Goal: Task Accomplishment & Management: Manage account settings

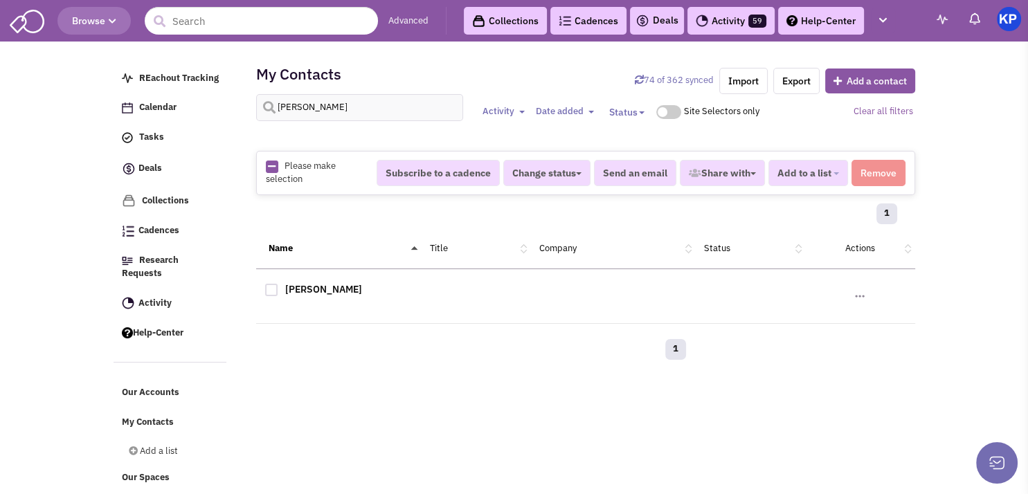
scroll to position [6, 0]
click at [658, 20] on link "Deals" at bounding box center [656, 20] width 43 height 17
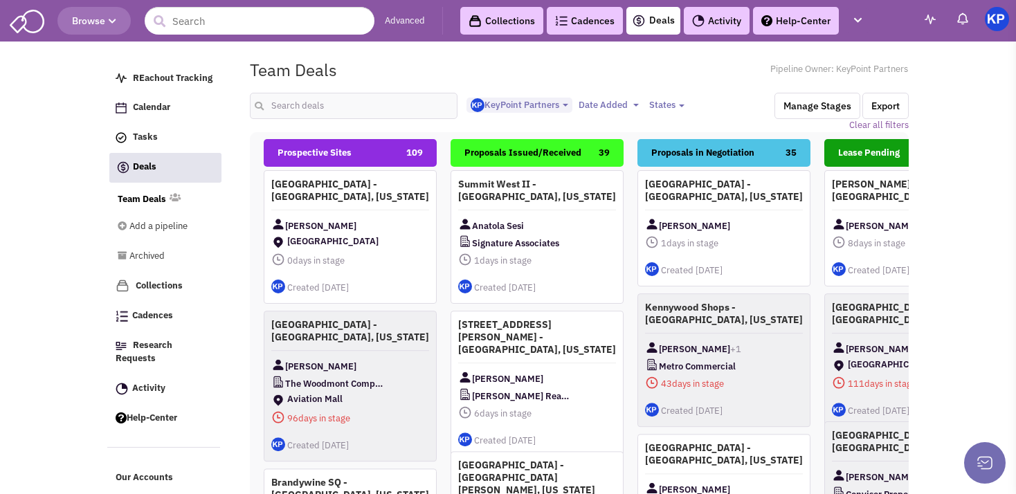
select select "1900"
select select
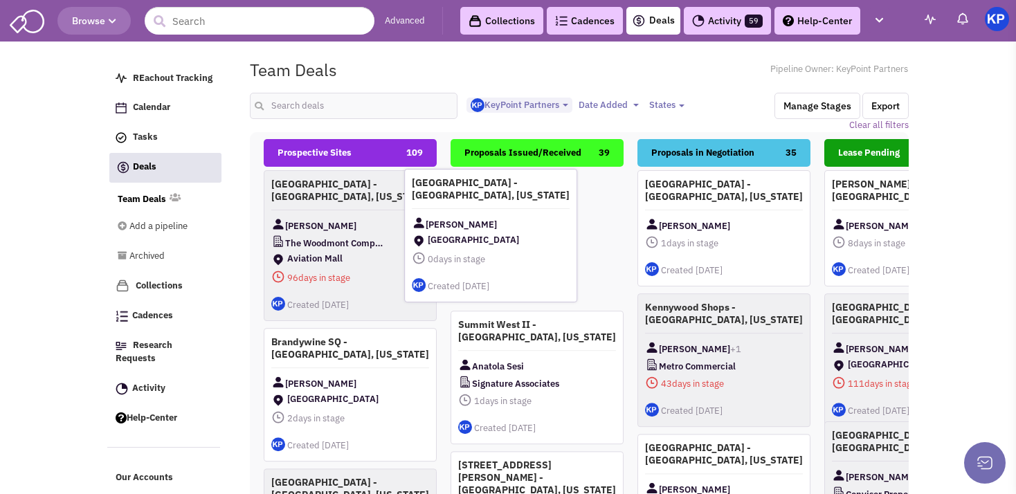
drag, startPoint x: 352, startPoint y: 234, endPoint x: 552, endPoint y: 231, distance: 200.0
click at [552, 233] on span "[GEOGRAPHIC_DATA]" at bounding box center [491, 241] width 158 height 17
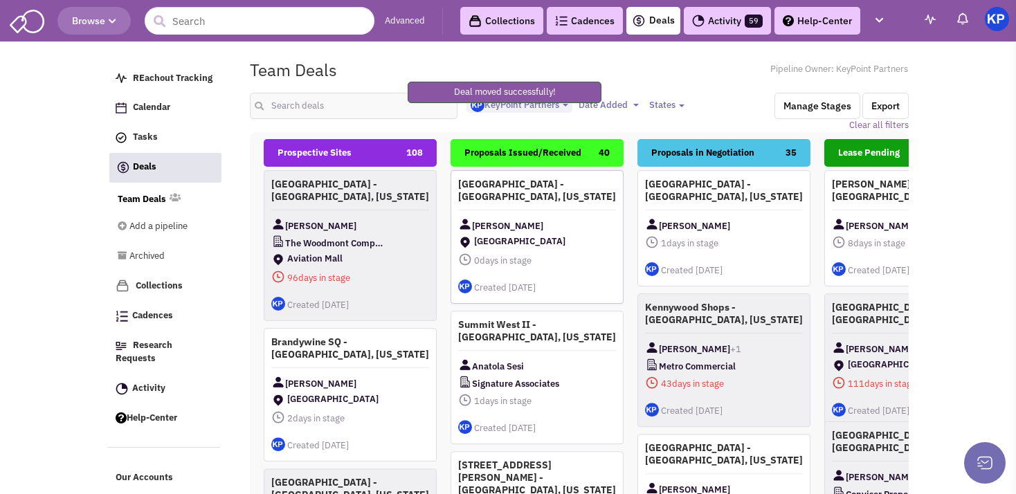
click at [564, 216] on div "[GEOGRAPHIC_DATA] - [GEOGRAPHIC_DATA], [US_STATE] [PERSON_NAME] [GEOGRAPHIC_DAT…" at bounding box center [536, 237] width 173 height 134
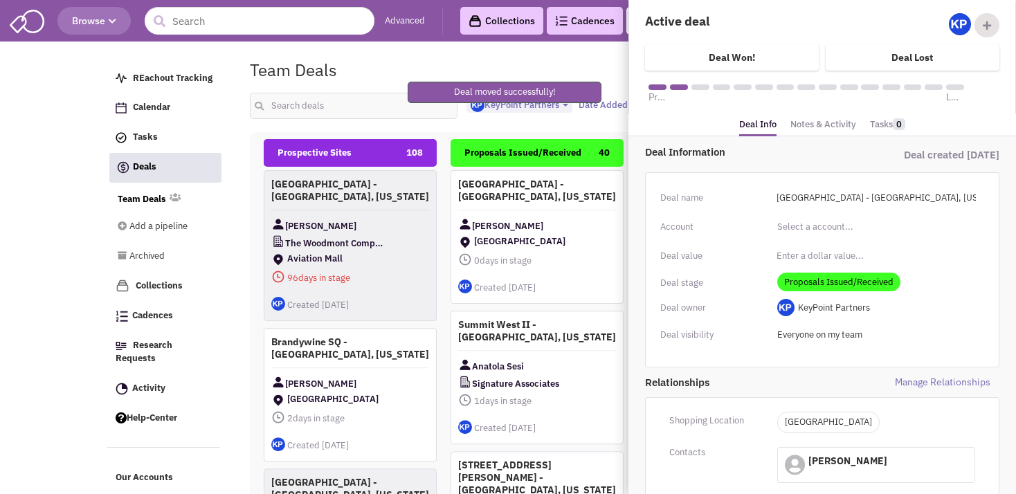
click at [811, 125] on link "Notes & Activity" at bounding box center [823, 125] width 66 height 20
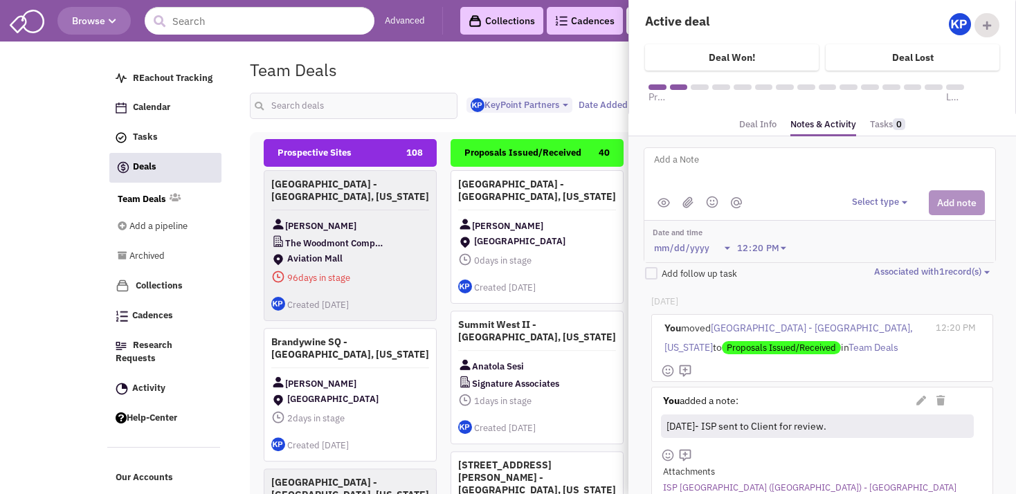
click at [761, 159] on textarea at bounding box center [824, 171] width 343 height 38
type textarea "[DATE]- Proposal issued."
click at [855, 197] on button "Select type" at bounding box center [882, 202] width 60 height 13
click at [878, 270] on div "Log a note" at bounding box center [873, 268] width 34 height 13
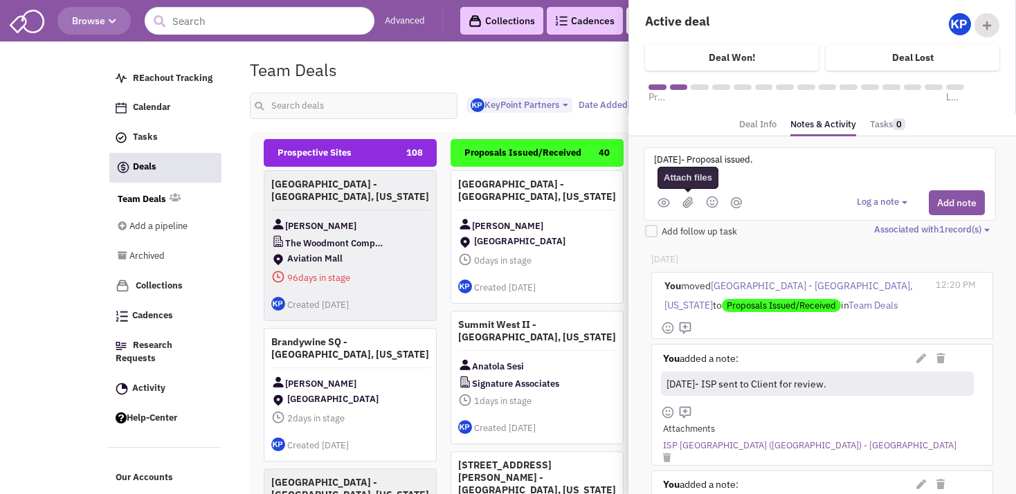
click at [685, 202] on img at bounding box center [687, 203] width 11 height 12
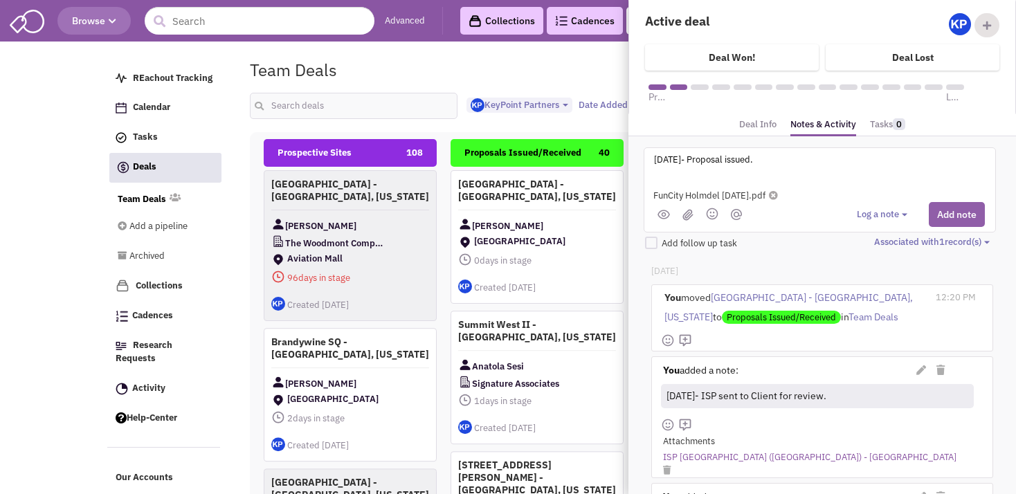
click at [945, 215] on button "Add note" at bounding box center [957, 214] width 56 height 25
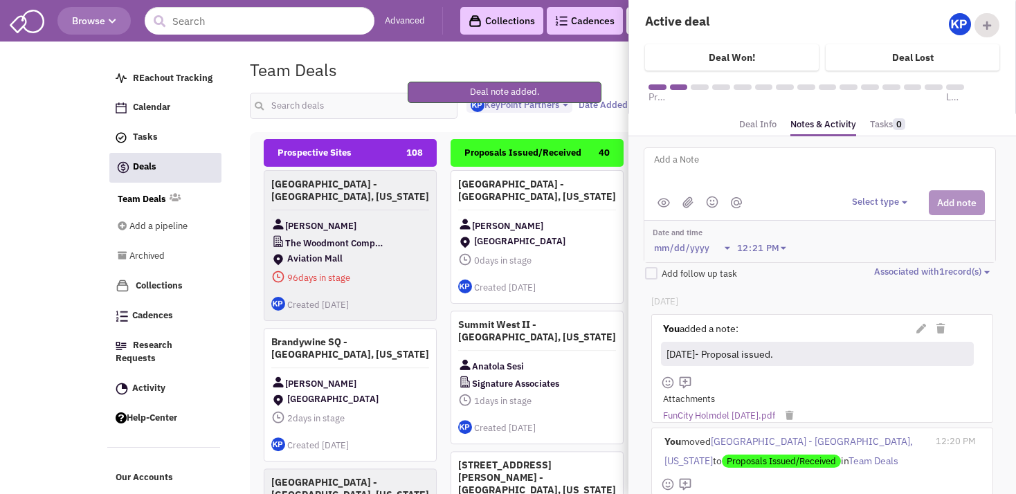
click at [457, 51] on div "Please wait ... REachout Tracking Calendar Tasks Completed Tasks Deals Team Dea…" at bounding box center [507, 54] width 801 height 14
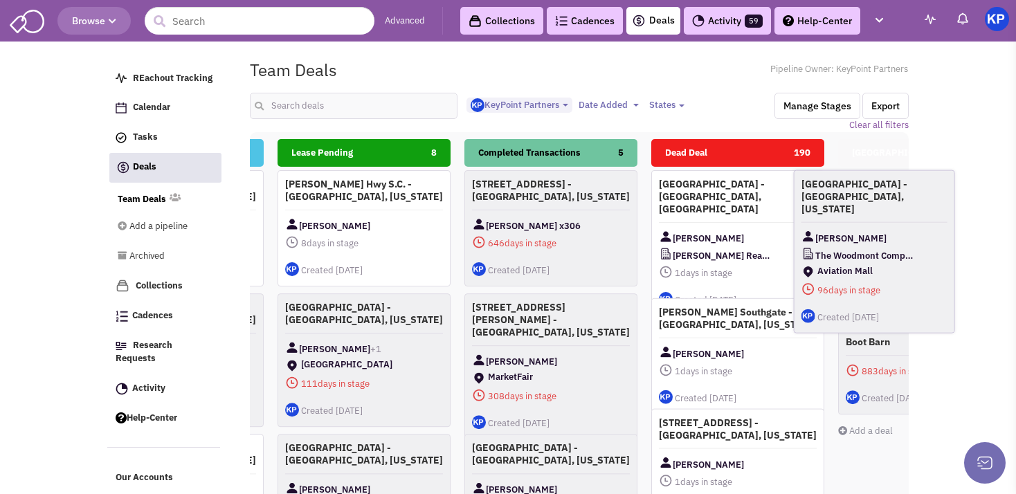
scroll to position [0, 615]
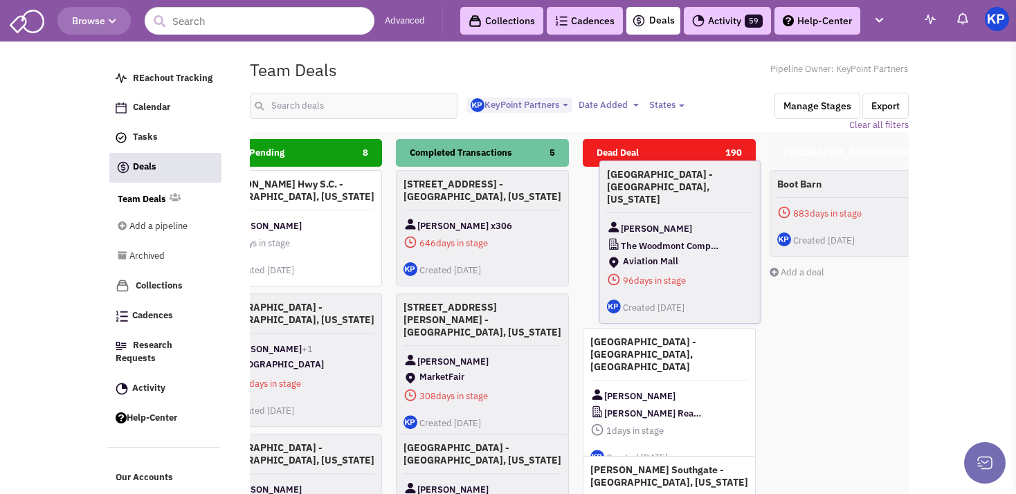
drag, startPoint x: 383, startPoint y: 209, endPoint x: 719, endPoint y: 201, distance: 335.7
click at [719, 201] on div "[GEOGRAPHIC_DATA] - [GEOGRAPHIC_DATA], [US_STATE] [PERSON_NAME] The Woodmont Co…" at bounding box center [679, 242] width 161 height 163
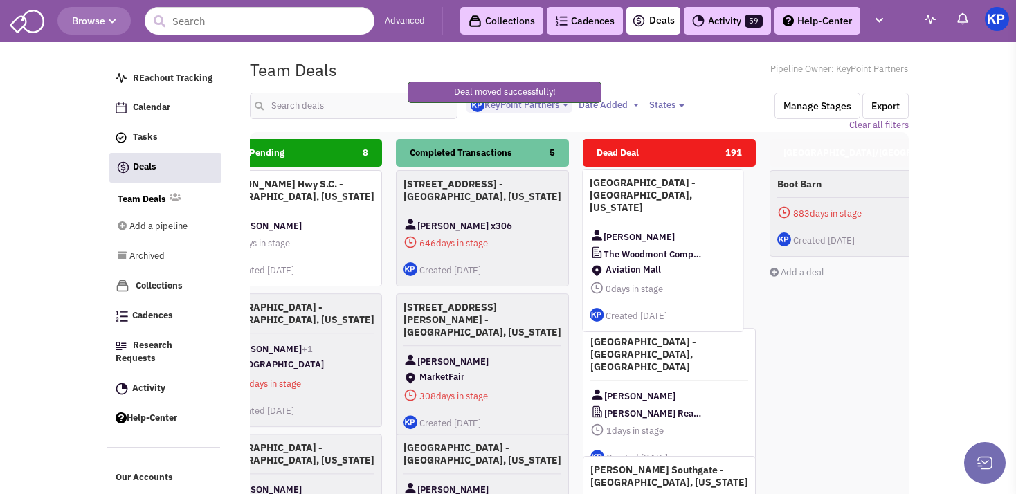
click at [719, 201] on h4 "[GEOGRAPHIC_DATA] - [GEOGRAPHIC_DATA], [US_STATE]" at bounding box center [663, 194] width 146 height 37
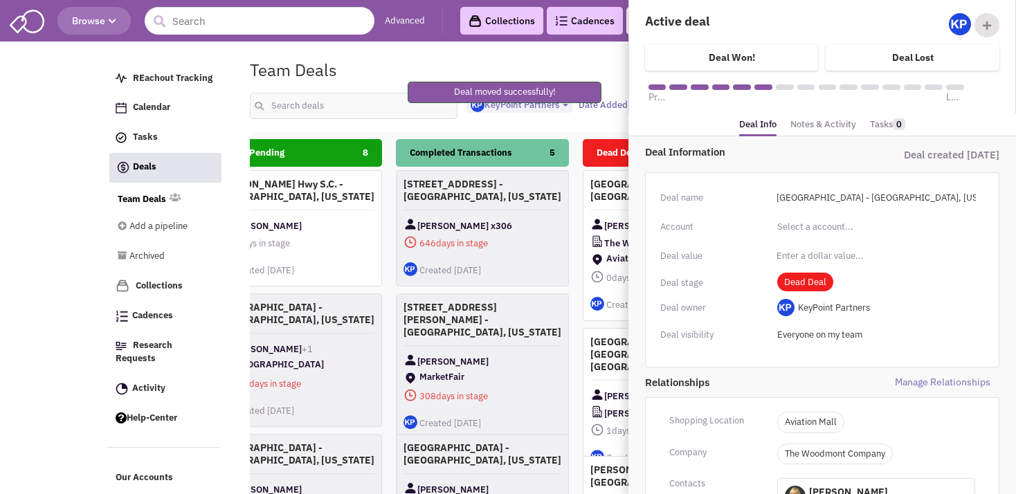
click at [814, 120] on link "Notes & Activity" at bounding box center [823, 125] width 66 height 20
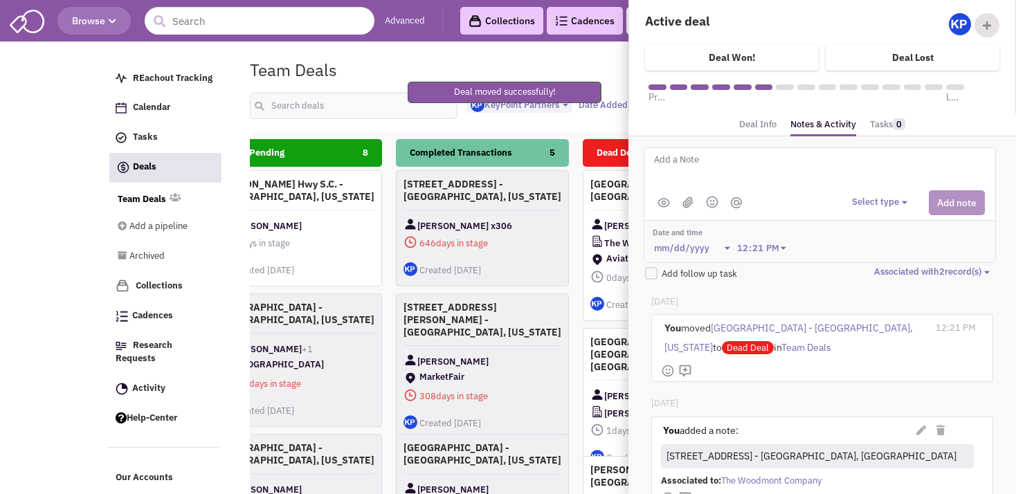
click at [770, 176] on textarea at bounding box center [824, 171] width 343 height 38
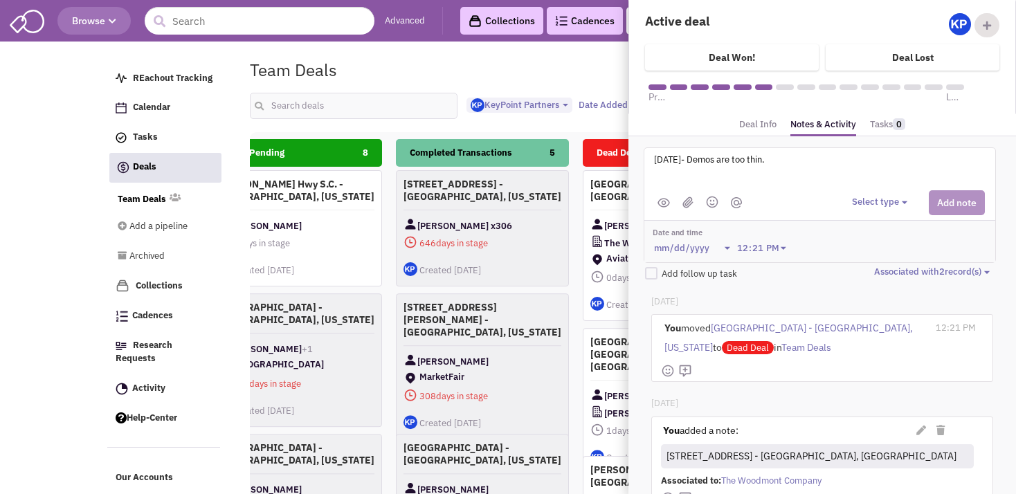
type textarea "[DATE]- Demos are too thin."
click at [852, 197] on button "Select type" at bounding box center [882, 202] width 60 height 13
click at [869, 267] on div "Log a note" at bounding box center [873, 268] width 34 height 13
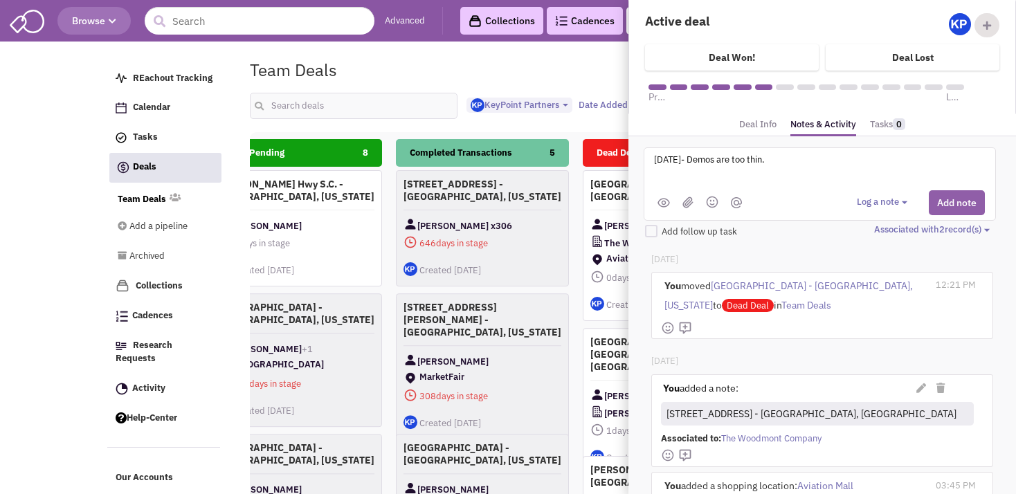
click at [934, 206] on button "Add note" at bounding box center [957, 202] width 56 height 25
